Goal: Task Accomplishment & Management: Complete application form

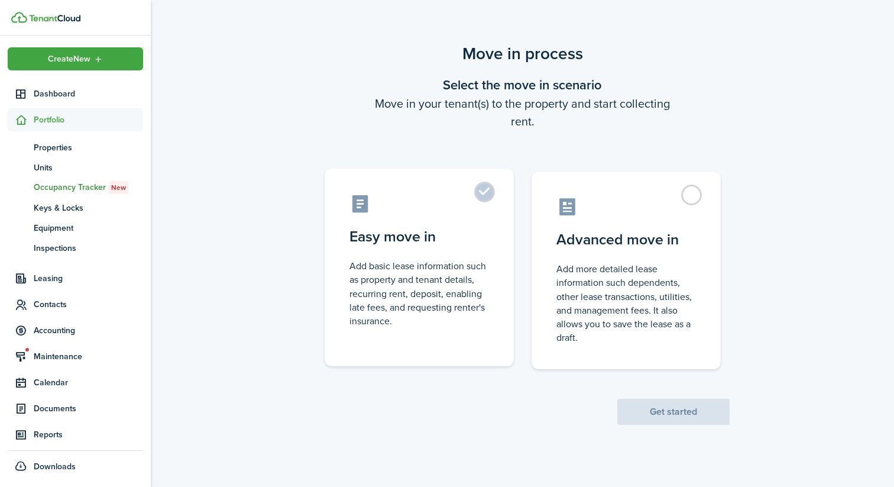
click at [482, 196] on label "Easy move in Add basic lease information such as property and tenant details, r…" at bounding box center [419, 266] width 189 height 197
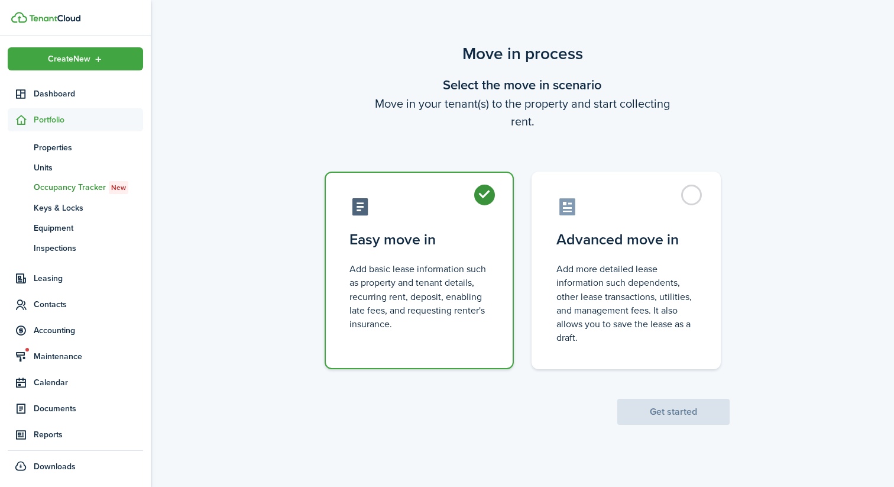
radio input "true"
click at [680, 410] on button "Get started" at bounding box center [673, 411] width 112 height 26
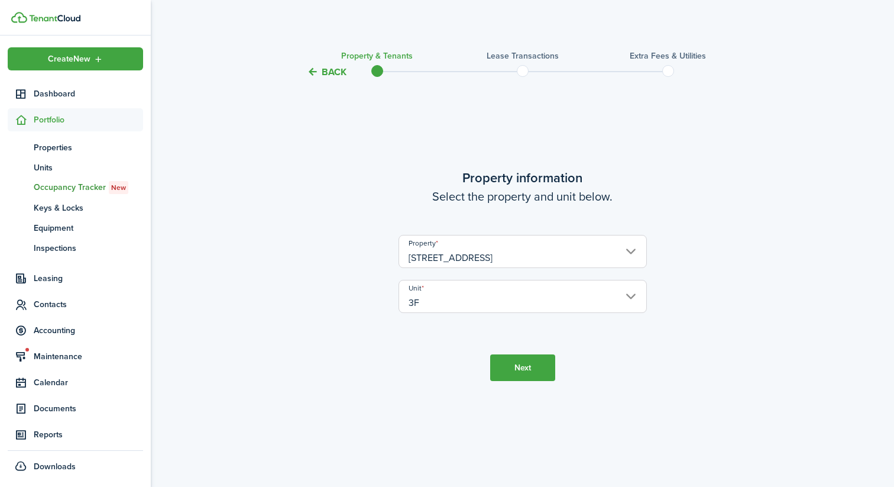
click at [543, 362] on button "Next" at bounding box center [522, 367] width 65 height 27
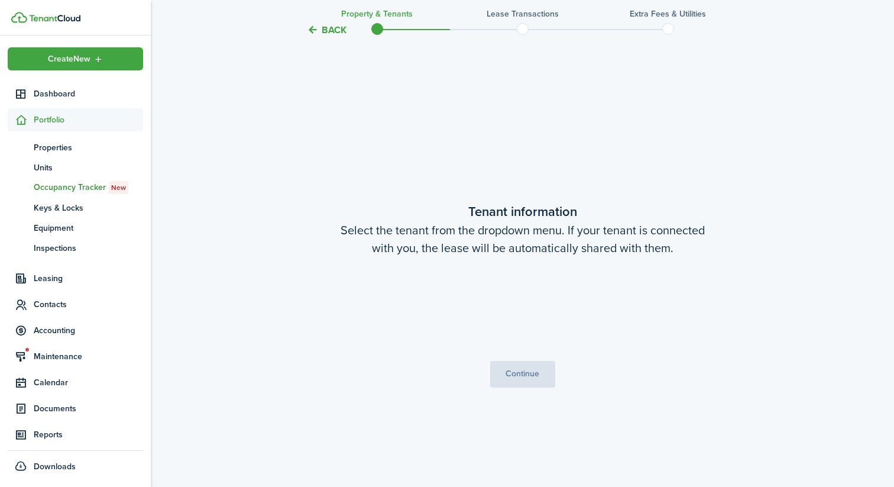
scroll to position [407, 0]
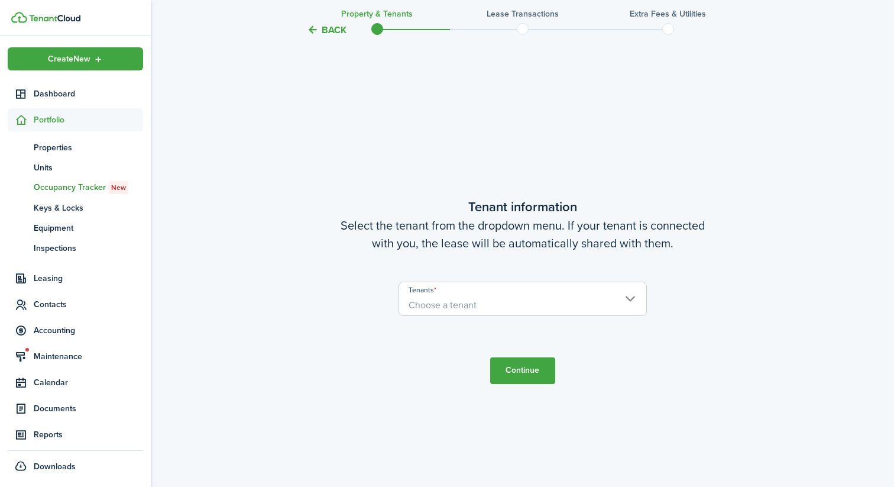
click at [518, 307] on span "Choose a tenant" at bounding box center [522, 305] width 247 height 20
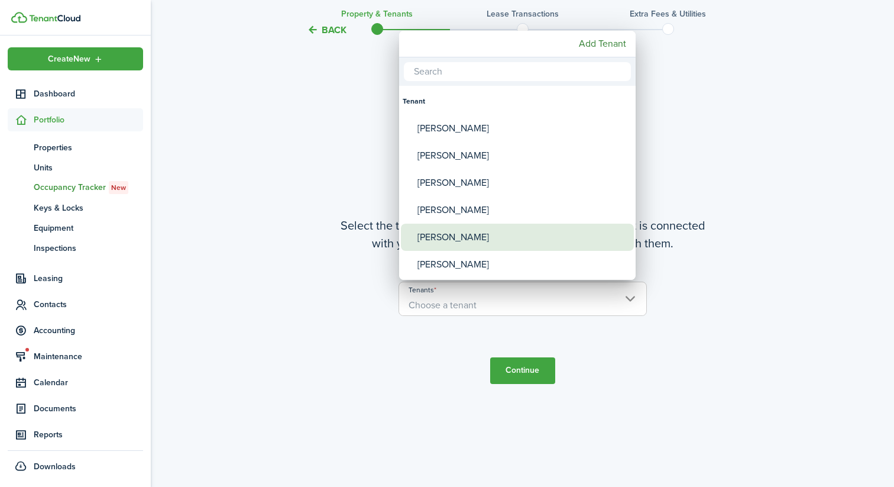
click at [456, 228] on div "[PERSON_NAME]" at bounding box center [521, 236] width 209 height 27
type input "[PERSON_NAME]"
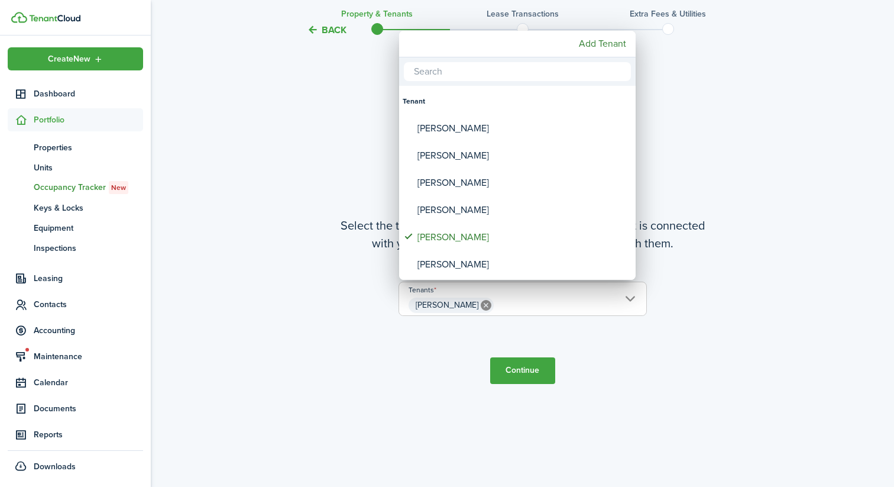
click at [526, 378] on div at bounding box center [446, 243] width 1083 height 676
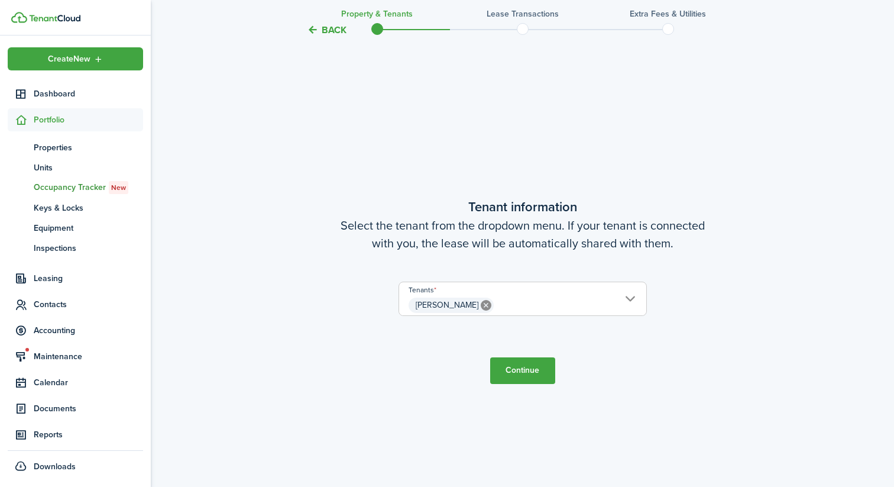
click at [525, 377] on button "Continue" at bounding box center [522, 370] width 65 height 27
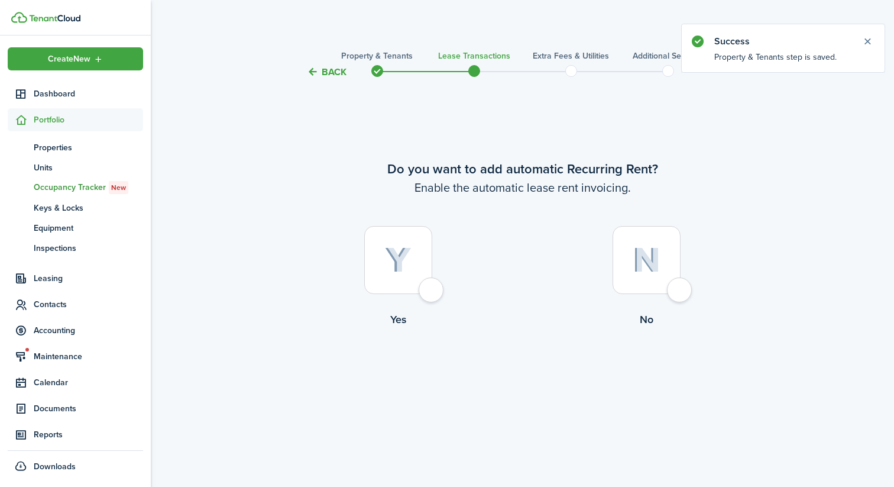
click at [680, 288] on div at bounding box center [647, 260] width 68 height 68
radio input "true"
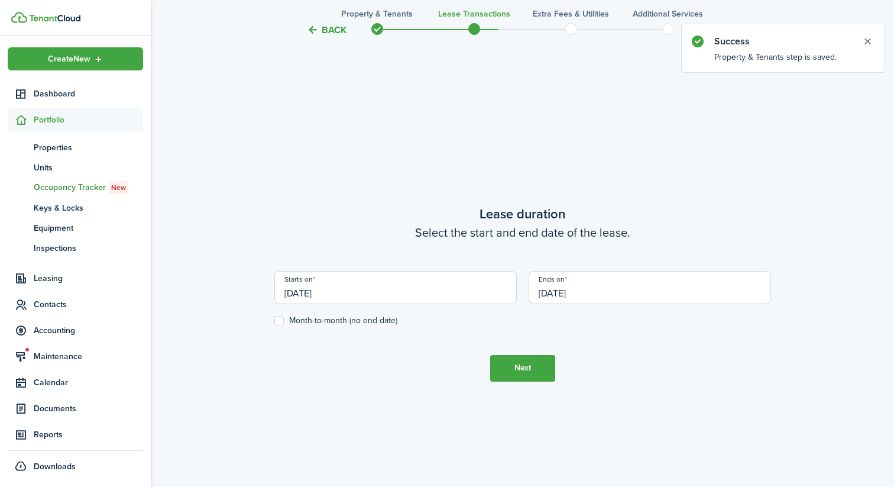
scroll to position [407, 0]
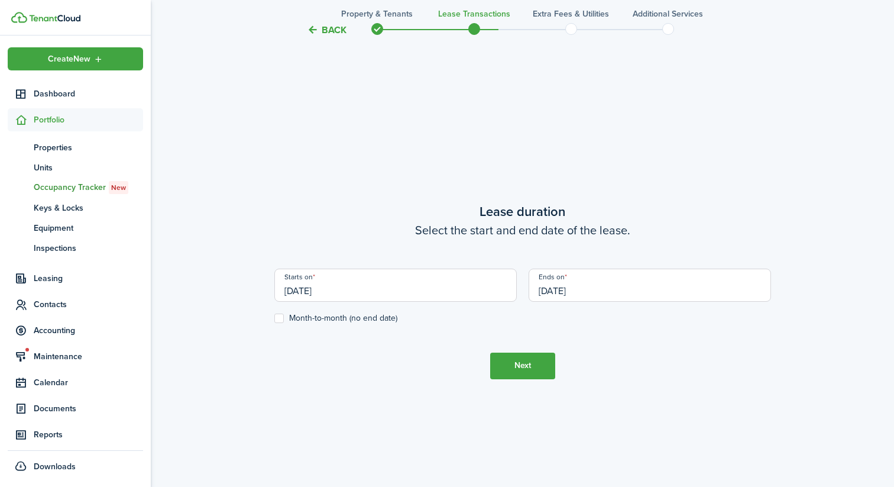
click at [371, 292] on input "[DATE]" at bounding box center [395, 284] width 242 height 33
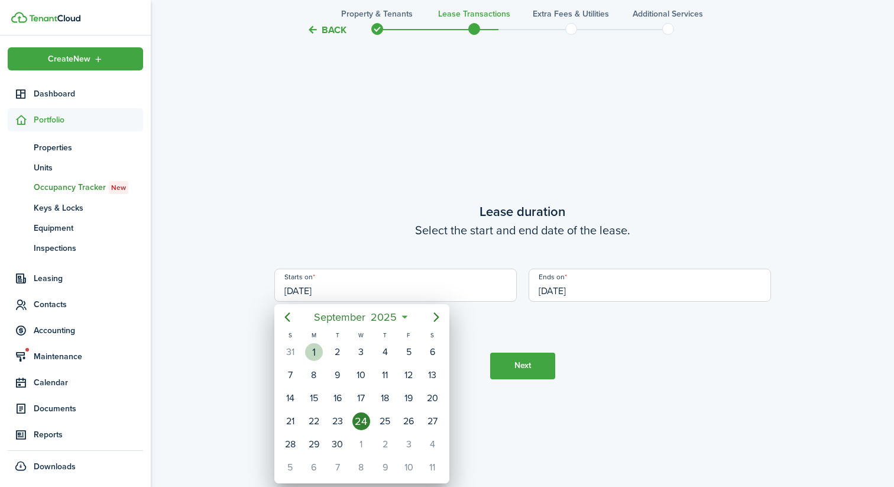
click at [318, 348] on div "1" at bounding box center [314, 352] width 18 height 18
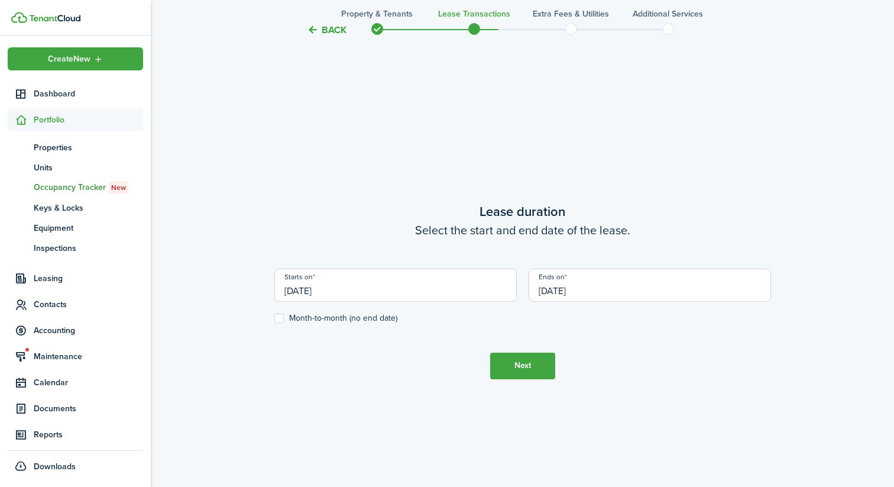
click at [604, 295] on input "[DATE]" at bounding box center [650, 284] width 242 height 33
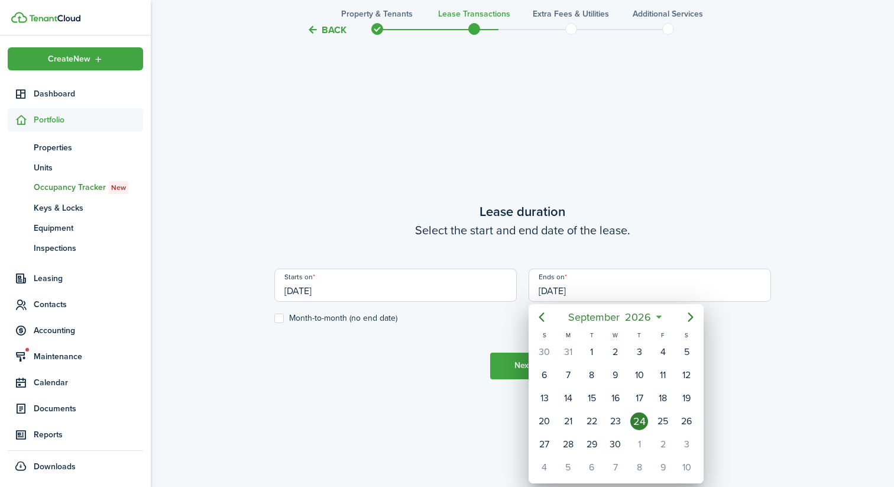
click at [375, 284] on div at bounding box center [446, 243] width 1083 height 676
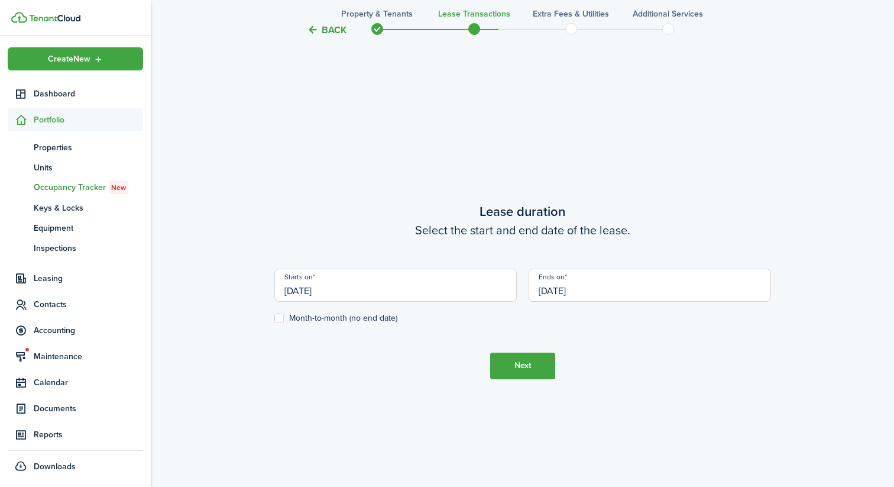
click at [396, 293] on input "[DATE]" at bounding box center [395, 284] width 242 height 33
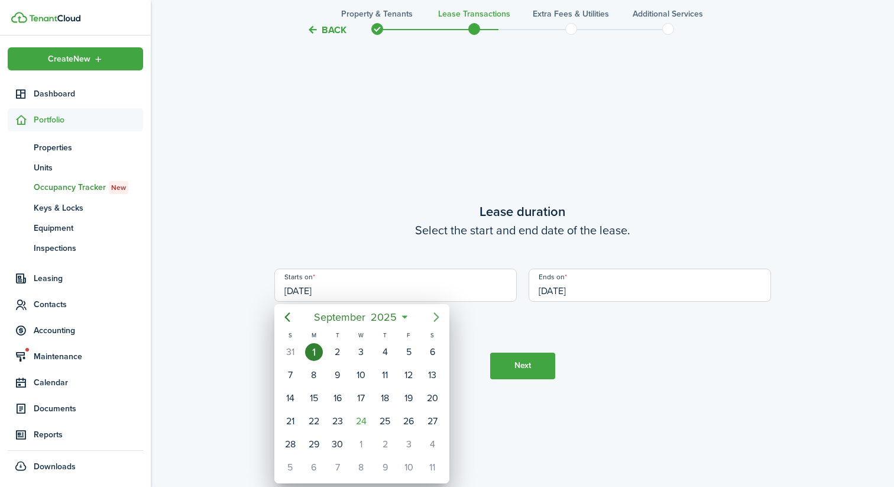
click at [435, 319] on icon "Next page" at bounding box center [436, 317] width 14 height 14
click at [360, 349] on div "1" at bounding box center [361, 352] width 18 height 18
type input "[DATE]"
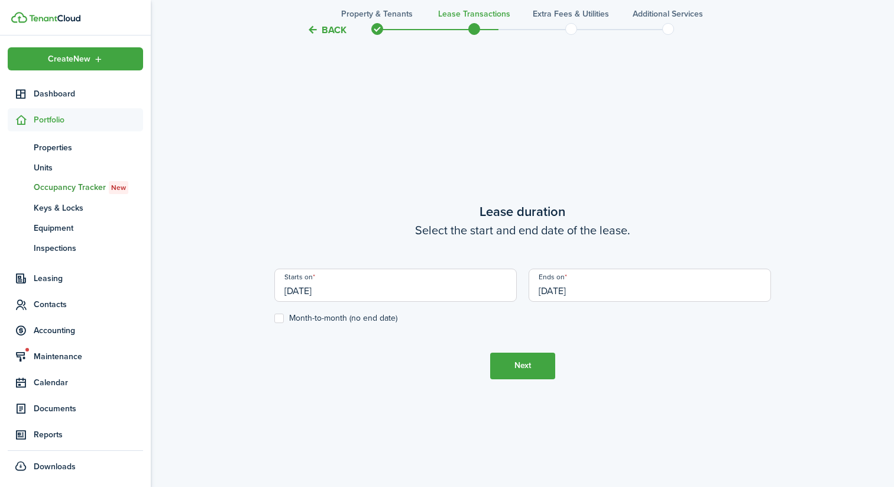
click at [601, 291] on input "[DATE]" at bounding box center [650, 284] width 242 height 33
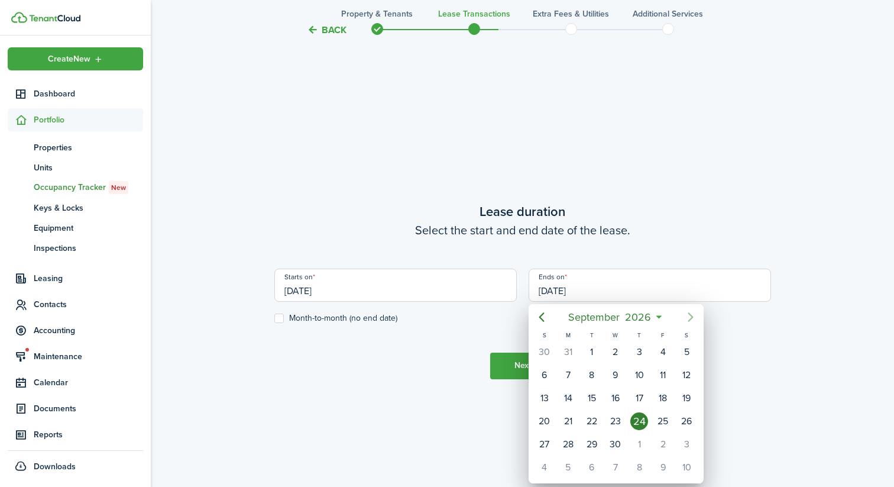
click at [688, 318] on icon "Next page" at bounding box center [690, 317] width 14 height 14
click at [688, 316] on icon "Next page" at bounding box center [690, 317] width 14 height 14
click at [543, 315] on icon "Previous page" at bounding box center [541, 317] width 14 height 14
click at [657, 316] on mbsc-button "[DATE]" at bounding box center [610, 316] width 98 height 21
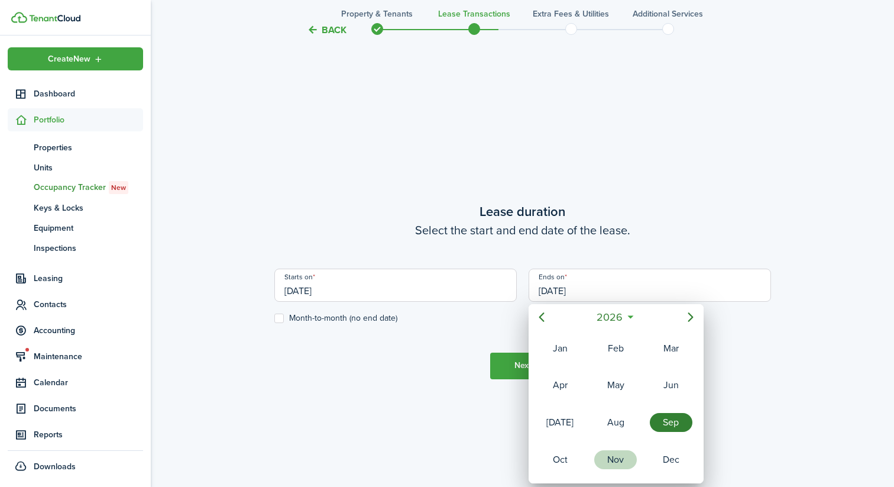
click at [611, 451] on div "Nov" at bounding box center [615, 459] width 43 height 19
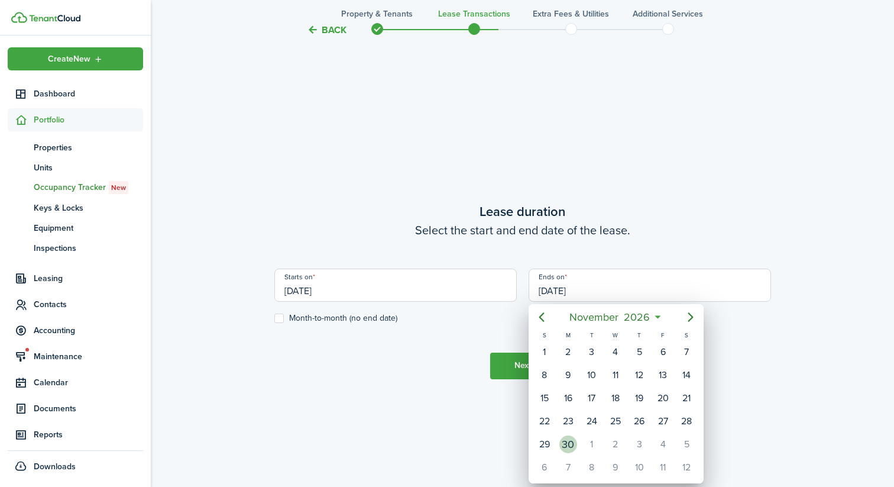
click at [572, 445] on div "30" at bounding box center [568, 444] width 18 height 18
type input "[DATE]"
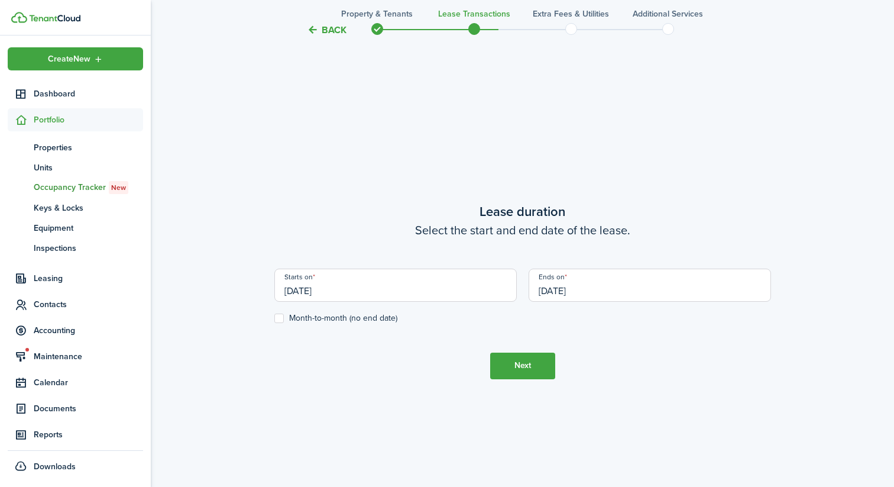
click at [575, 419] on tc-wizard-step "Lease duration Select the start and end date of the lease. Starts on [DATE] End…" at bounding box center [522, 290] width 497 height 487
click at [519, 366] on button "Next" at bounding box center [522, 365] width 65 height 27
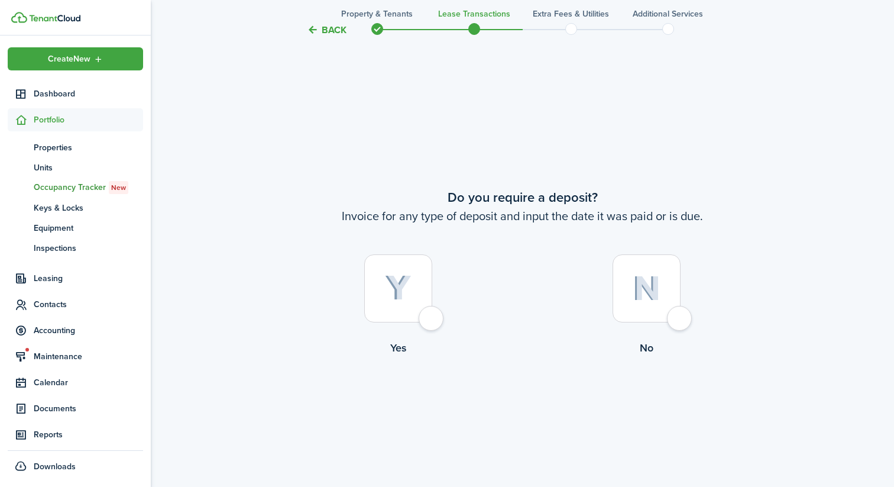
scroll to position [894, 0]
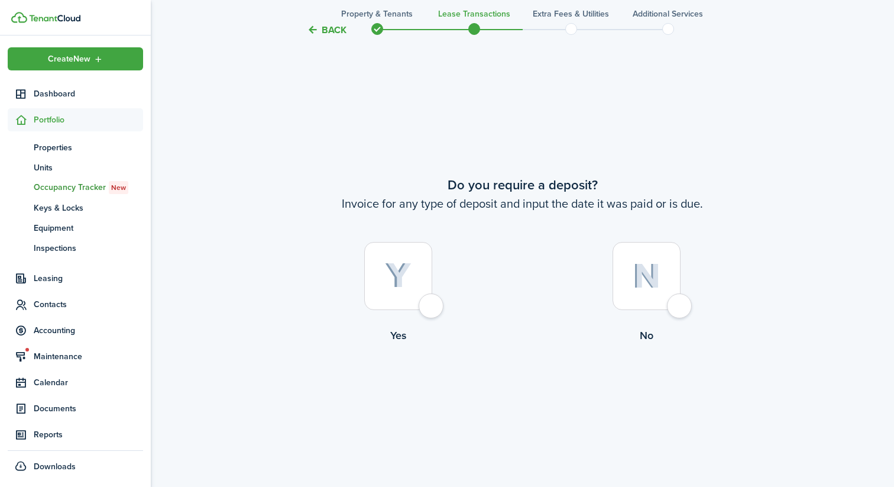
click at [680, 307] on div at bounding box center [647, 276] width 68 height 68
radio input "true"
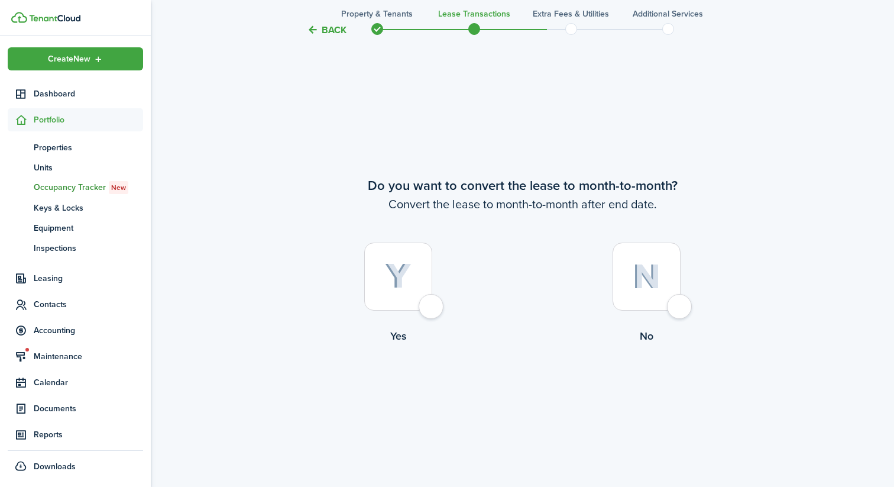
scroll to position [1381, 0]
click at [676, 310] on div at bounding box center [647, 276] width 68 height 68
radio input "true"
click at [528, 398] on button "Continue" at bounding box center [522, 391] width 65 height 27
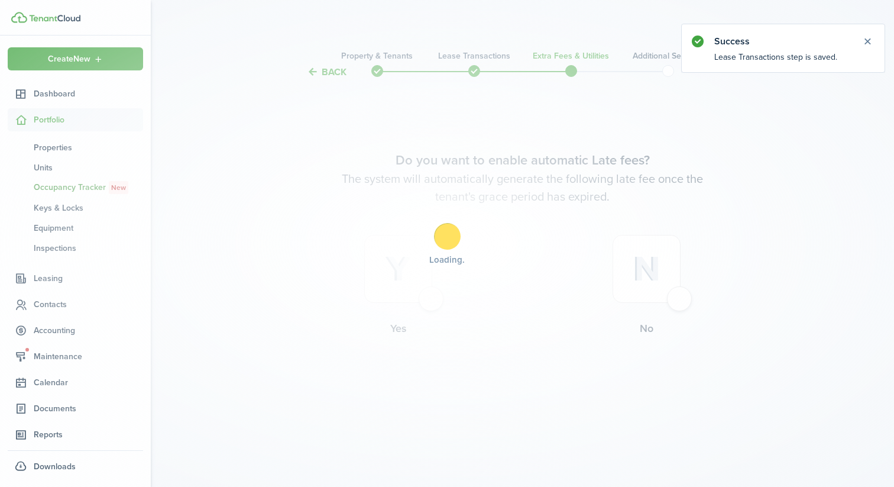
scroll to position [0, 0]
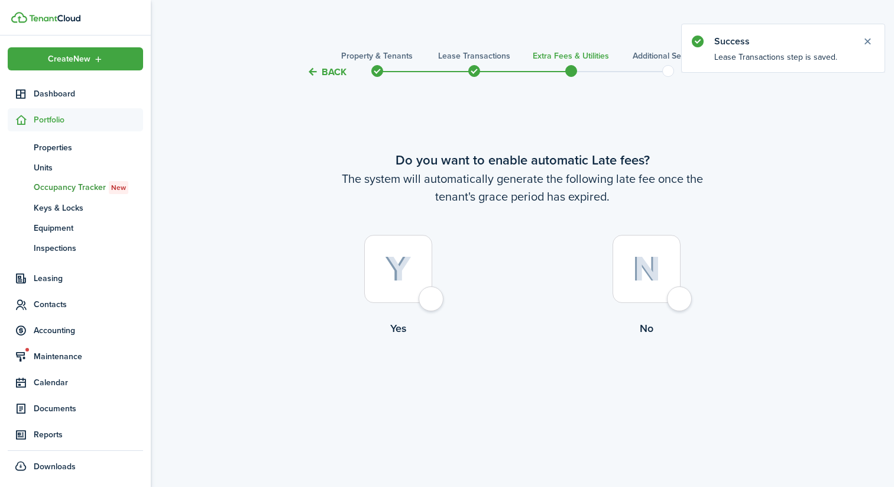
click at [680, 299] on div at bounding box center [647, 269] width 68 height 68
radio input "true"
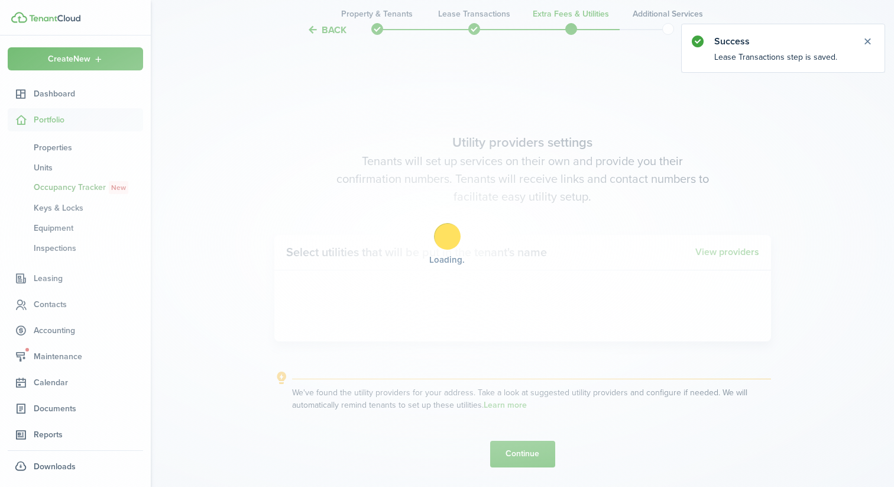
scroll to position [407, 0]
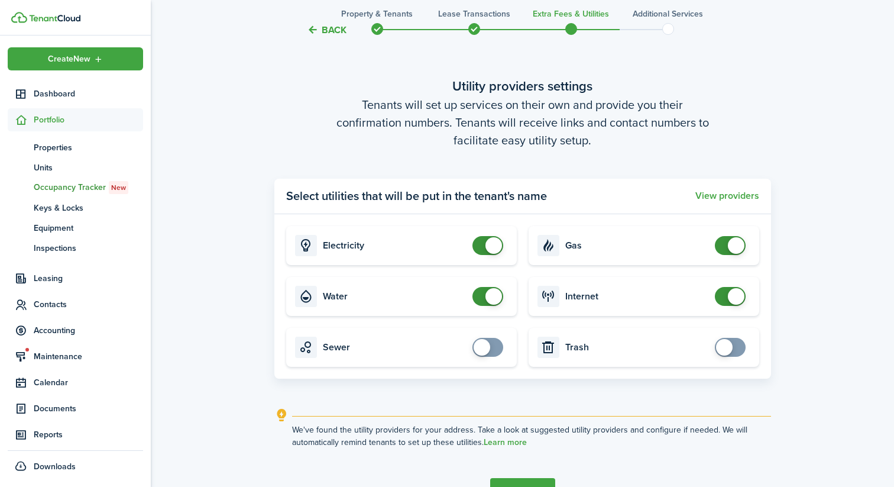
checkbox input "false"
click at [724, 300] on span at bounding box center [730, 296] width 12 height 19
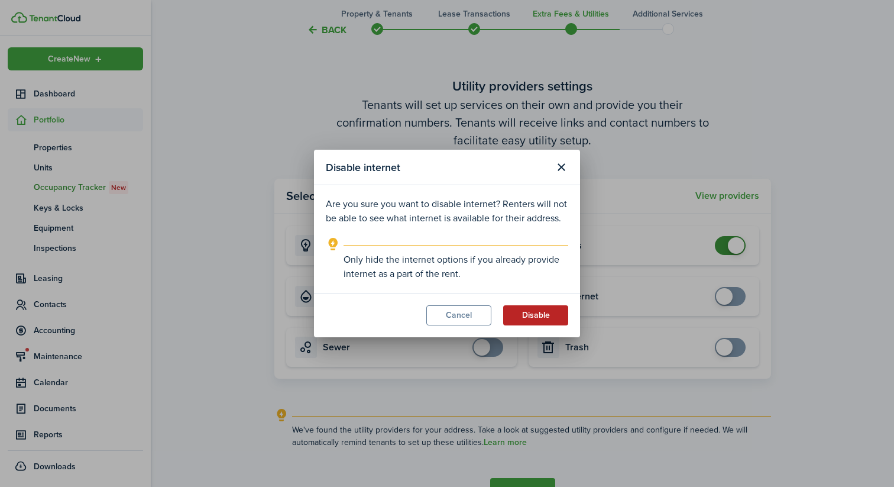
click at [547, 320] on button "Disable" at bounding box center [535, 315] width 65 height 20
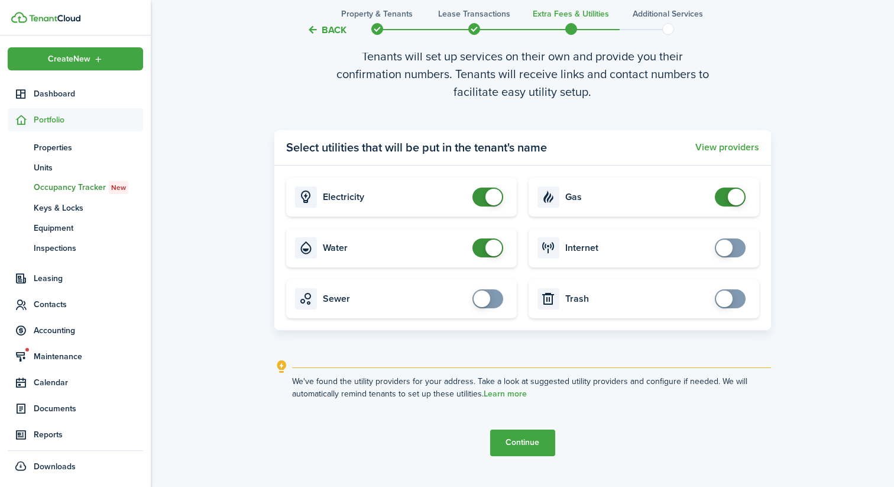
scroll to position [457, 0]
checkbox input "false"
click at [496, 248] on span at bounding box center [493, 246] width 17 height 17
checkbox input "false"
click at [740, 198] on span at bounding box center [736, 195] width 17 height 17
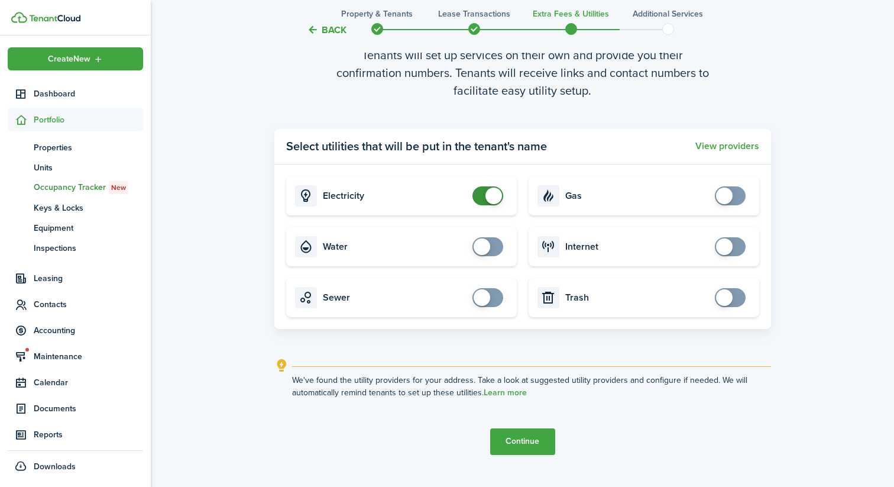
scroll to position [487, 0]
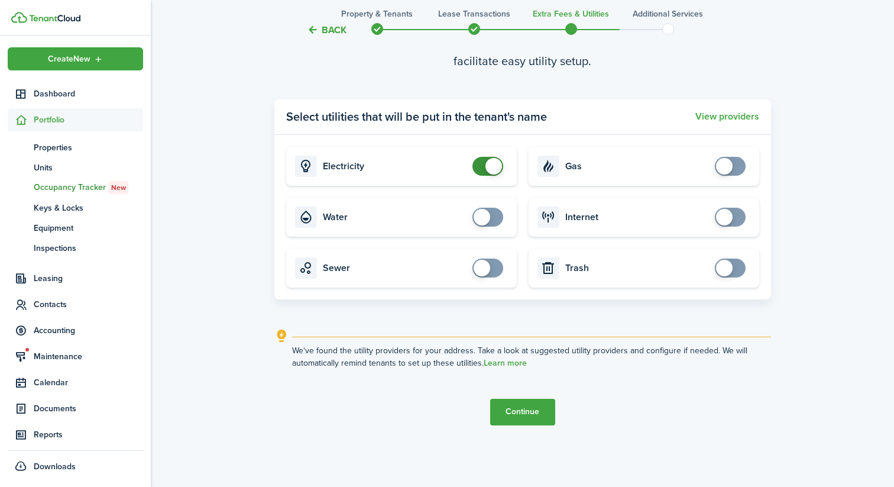
click at [516, 413] on button "Continue" at bounding box center [522, 411] width 65 height 27
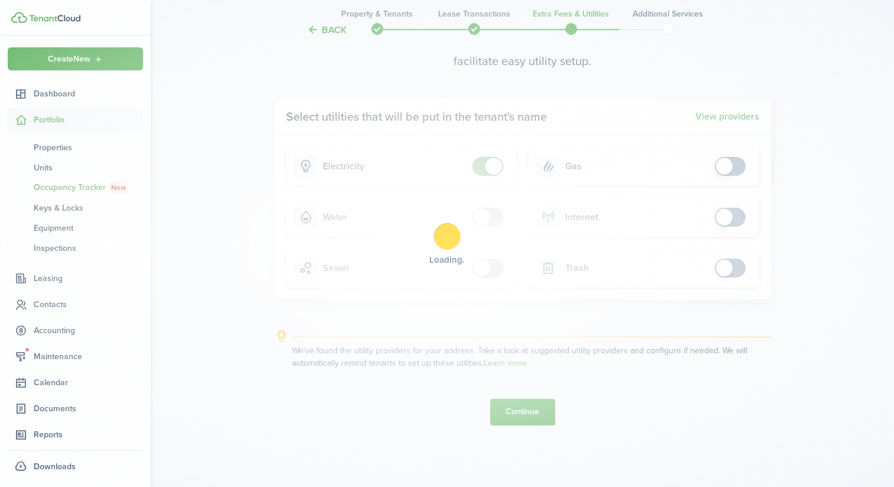
scroll to position [0, 0]
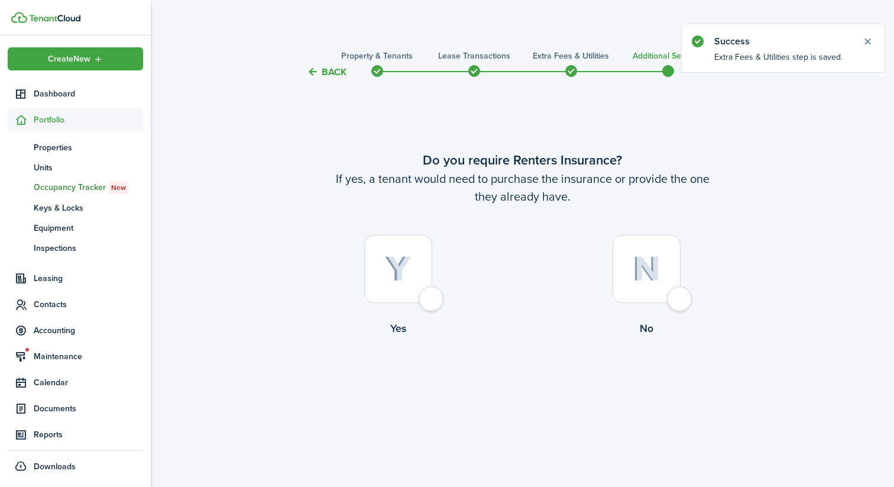
click at [680, 291] on div at bounding box center [647, 269] width 68 height 68
radio input "true"
click at [540, 393] on button "Complete move in" at bounding box center [522, 385] width 87 height 27
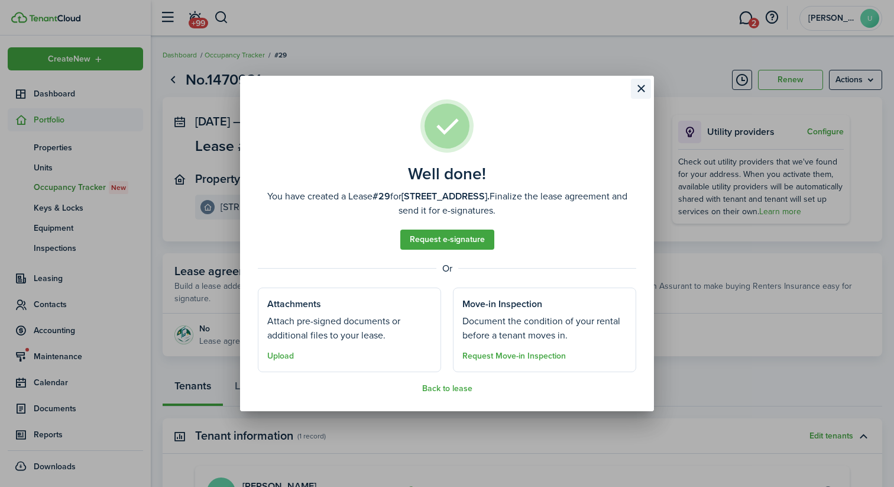
click at [642, 92] on button "Close modal" at bounding box center [641, 89] width 20 height 20
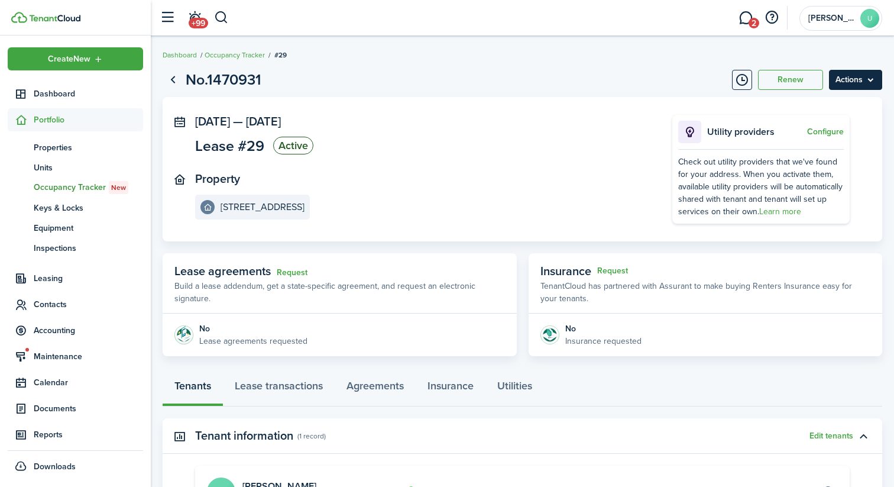
click at [864, 77] on menu-btn "Actions" at bounding box center [855, 80] width 53 height 20
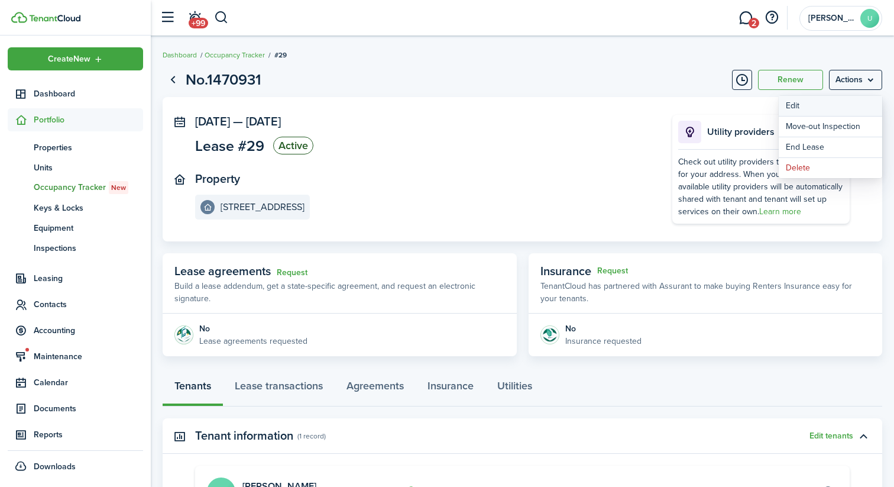
click at [819, 106] on button "Edit" at bounding box center [830, 106] width 103 height 20
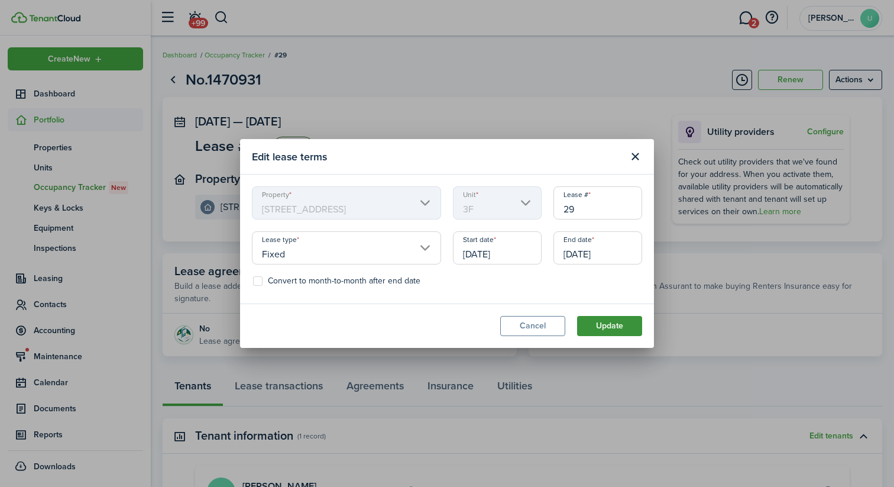
click at [610, 321] on button "Update" at bounding box center [609, 326] width 65 height 20
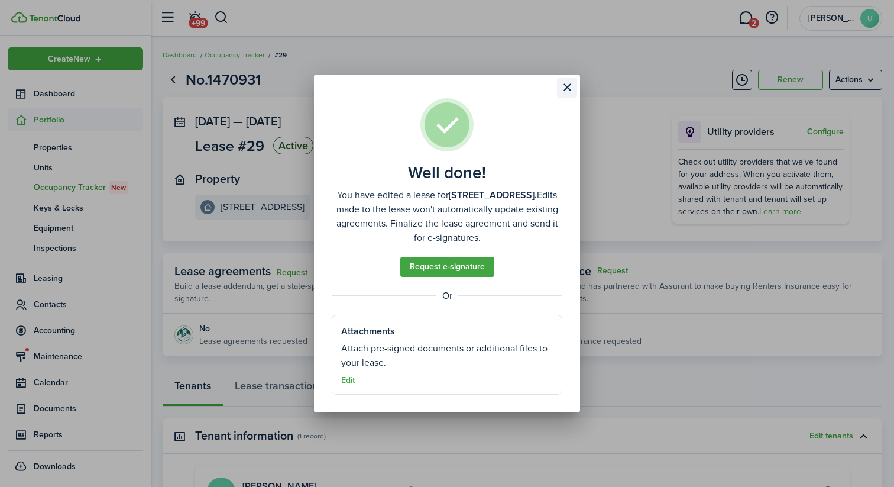
click at [568, 85] on button "Close modal" at bounding box center [567, 87] width 20 height 20
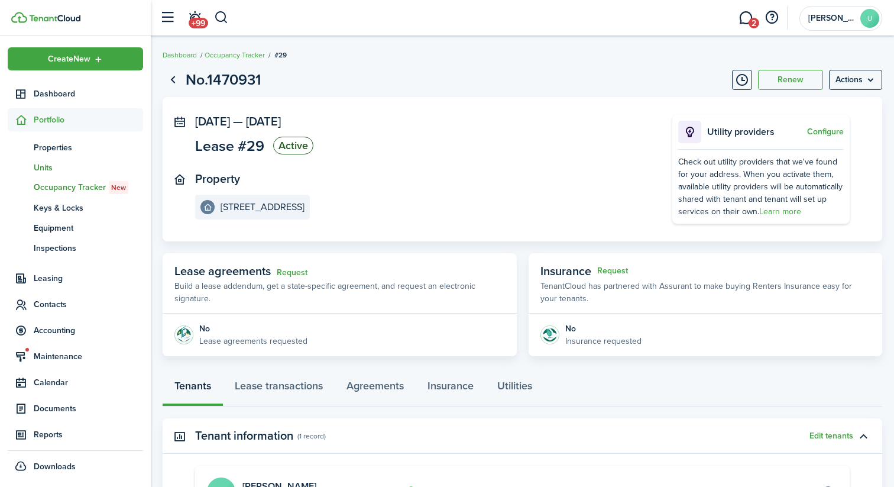
click at [53, 164] on span "Units" at bounding box center [88, 167] width 109 height 12
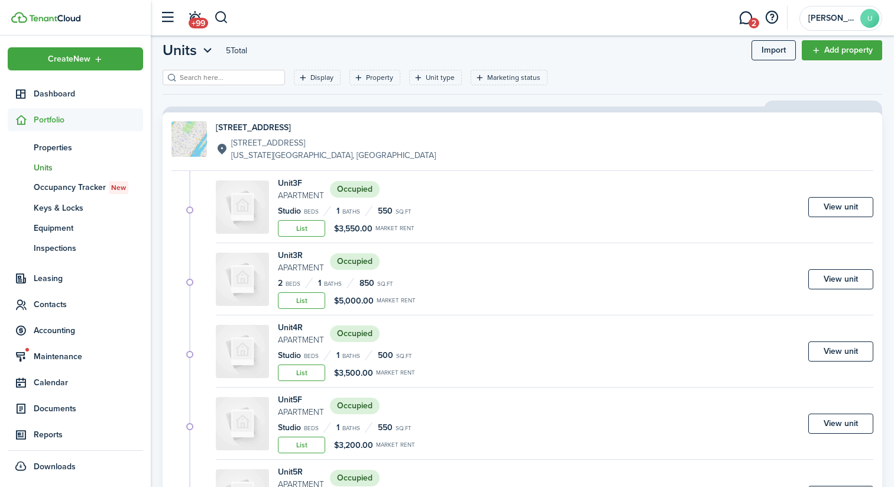
scroll to position [28, 0]
